Goal: Navigation & Orientation: Find specific page/section

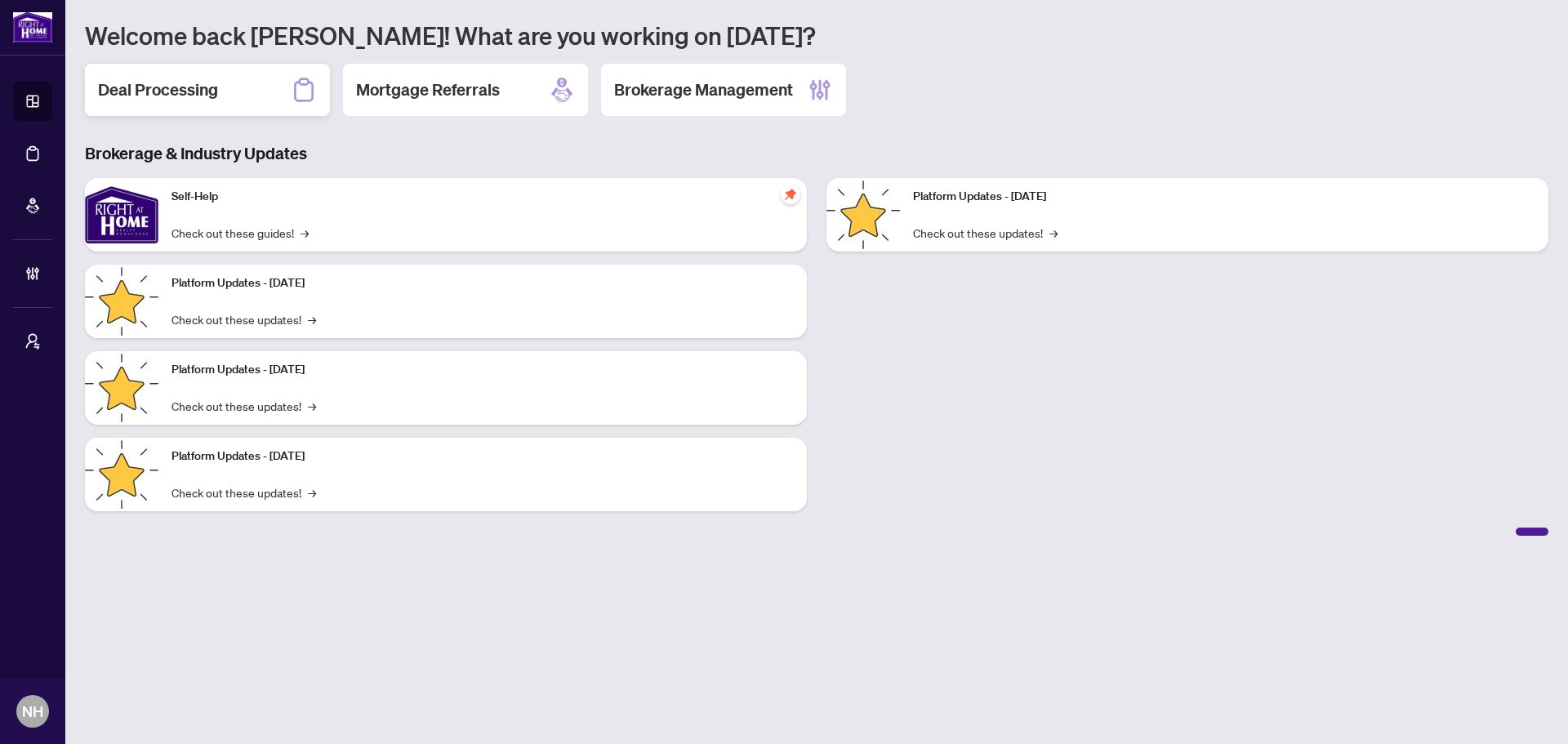
click at [174, 88] on h2 "Deal Processing" at bounding box center [158, 90] width 120 height 23
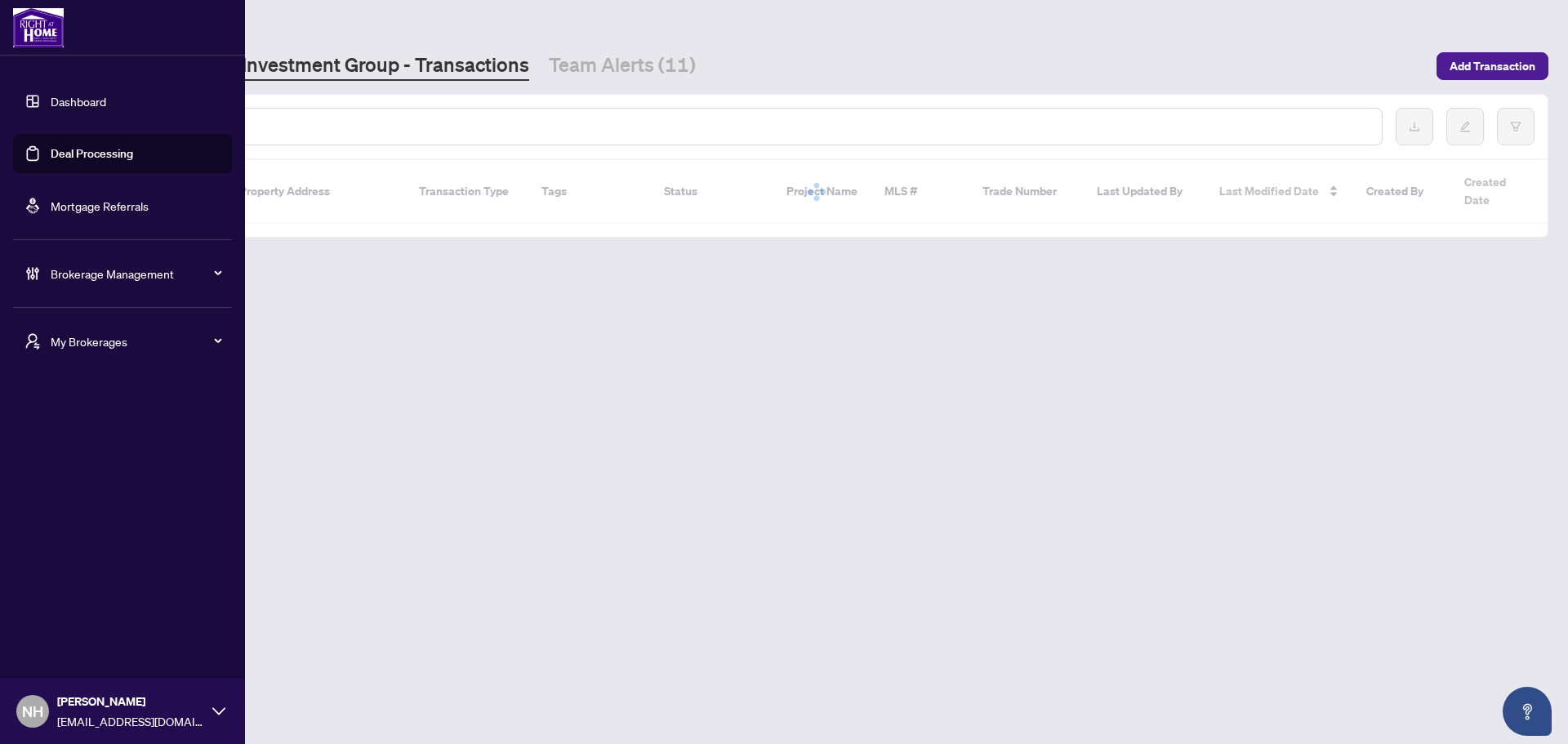
click at [53, 338] on span "My Brokerages" at bounding box center [135, 341] width 170 height 18
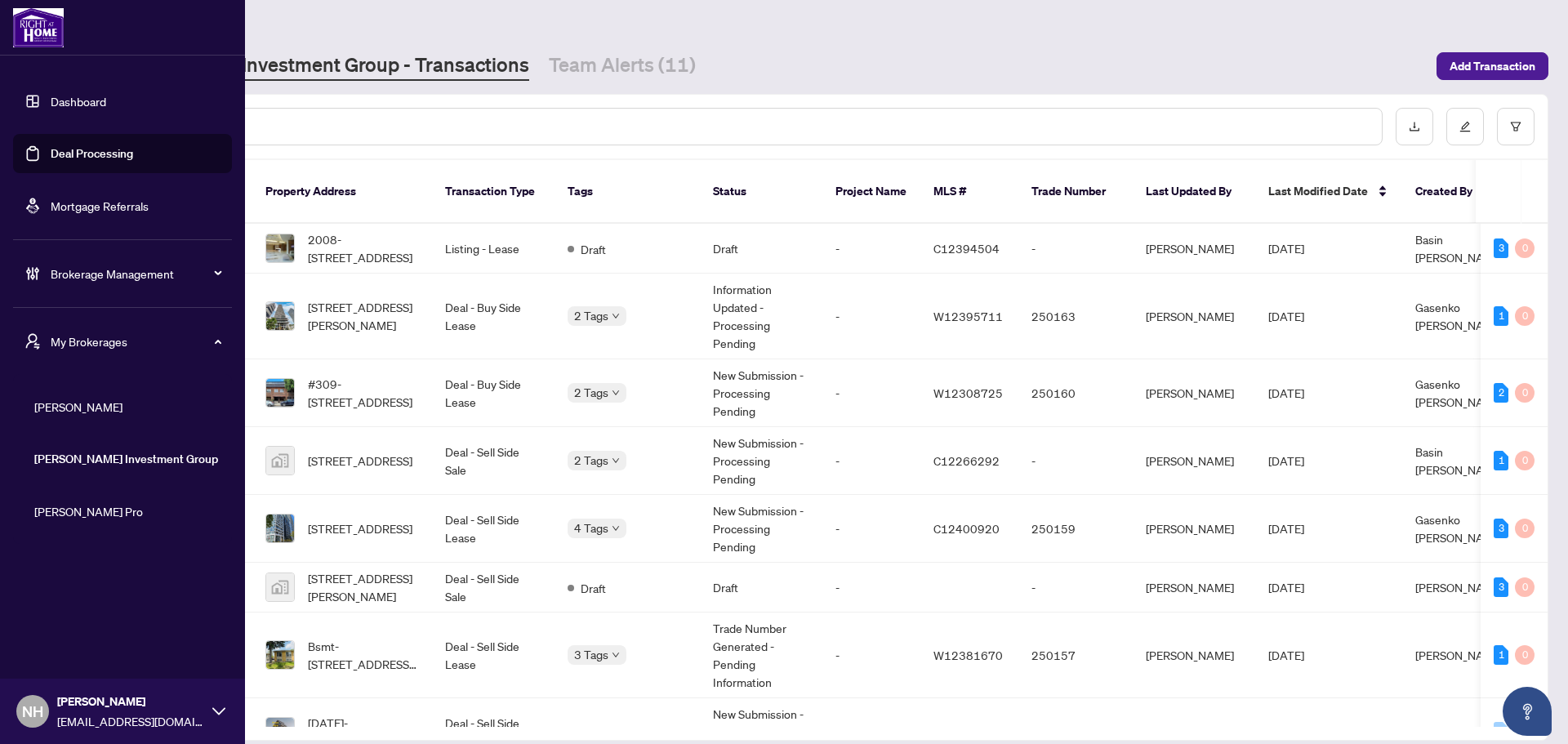
click at [101, 405] on span "[PERSON_NAME]" at bounding box center [128, 407] width 186 height 18
